Goal: Find specific page/section: Find specific page/section

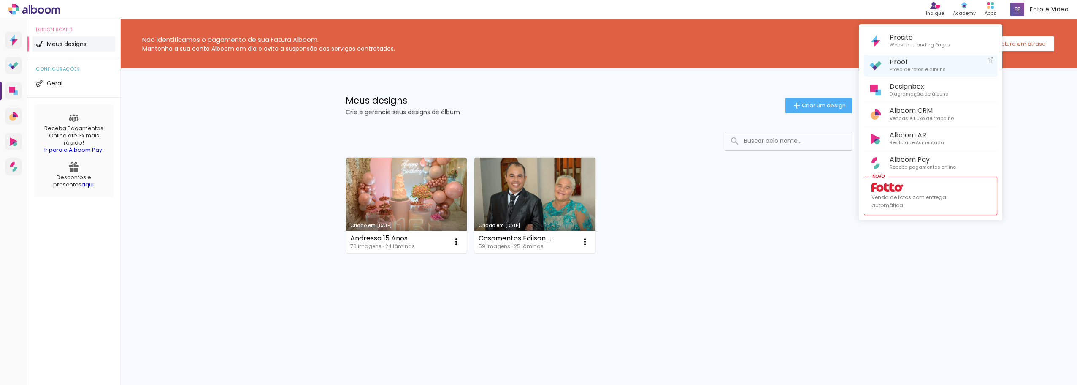
click at [883, 66] on div at bounding box center [875, 66] width 15 height 10
